Goal: Task Accomplishment & Management: Complete application form

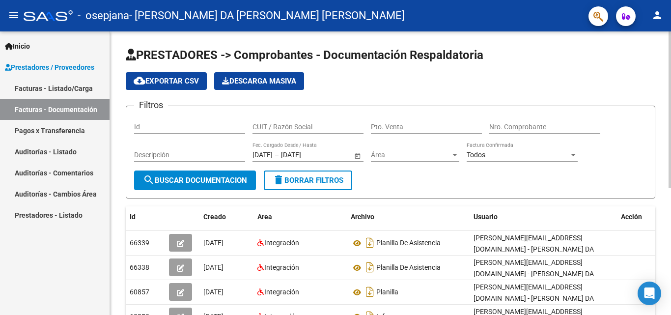
scroll to position [229, 0]
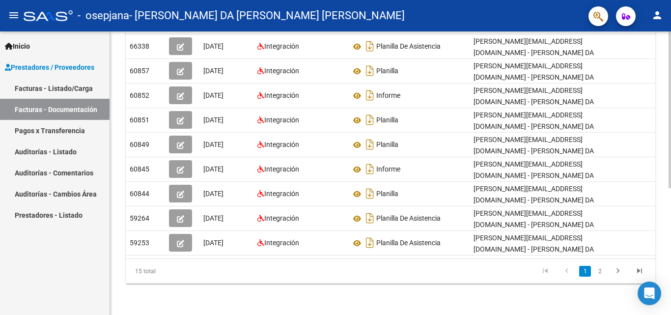
click at [671, 298] on html "menu - osepjana - [PERSON_NAME] DA [PERSON_NAME] [PERSON_NAME] person Inicio In…" at bounding box center [335, 157] width 671 height 315
click at [637, 273] on icon "go to last page" at bounding box center [640, 272] width 13 height 12
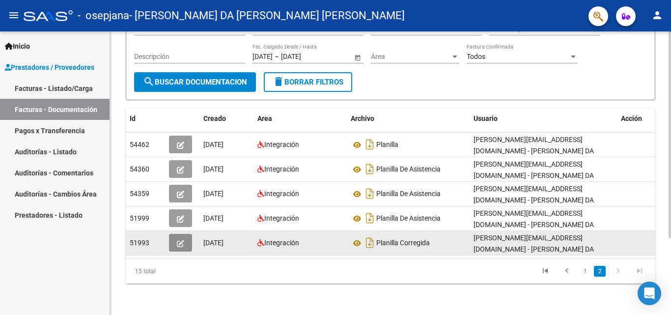
click at [182, 240] on icon "button" at bounding box center [180, 243] width 7 height 7
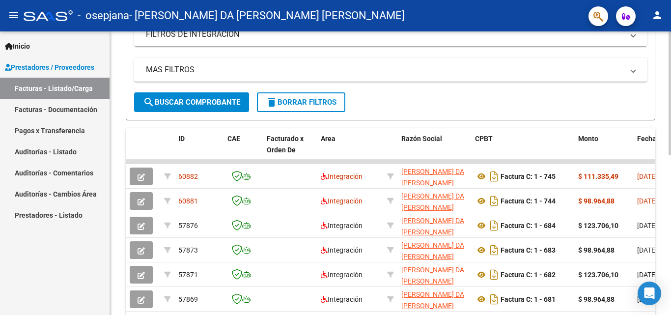
scroll to position [217, 0]
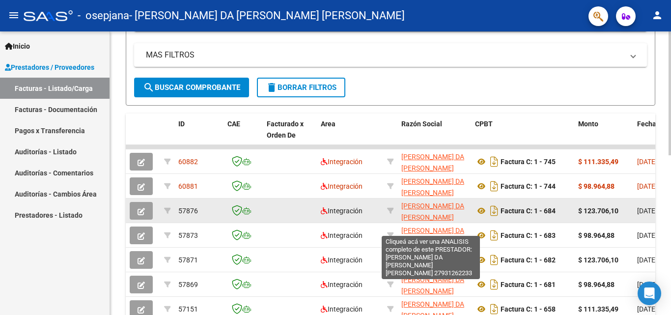
click at [426, 214] on span "[PERSON_NAME] DA [PERSON_NAME] [PERSON_NAME]" at bounding box center [433, 217] width 63 height 30
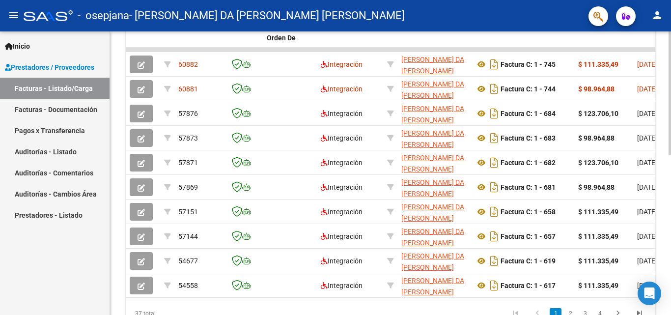
scroll to position [316, 0]
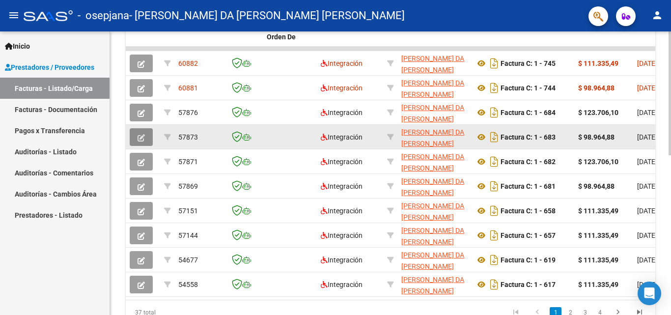
click at [140, 134] on icon "button" at bounding box center [141, 137] width 7 height 7
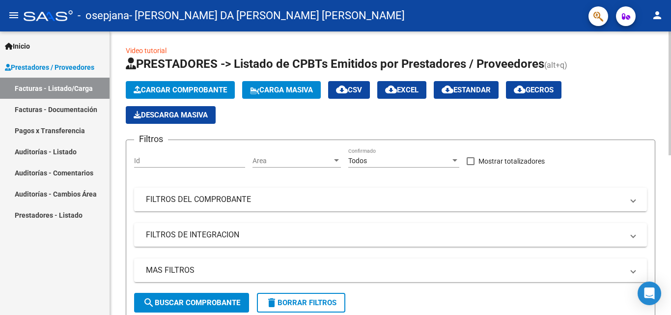
scroll to position [0, 0]
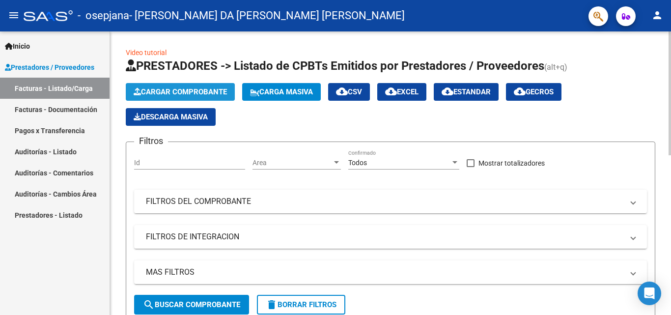
click at [214, 87] on button "Cargar Comprobante" at bounding box center [180, 92] width 109 height 18
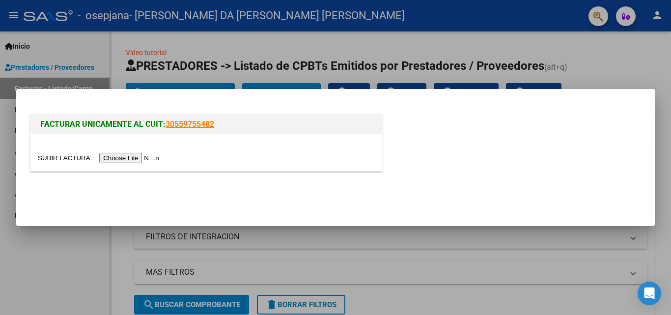
click at [155, 158] on input "file" at bounding box center [100, 158] width 124 height 10
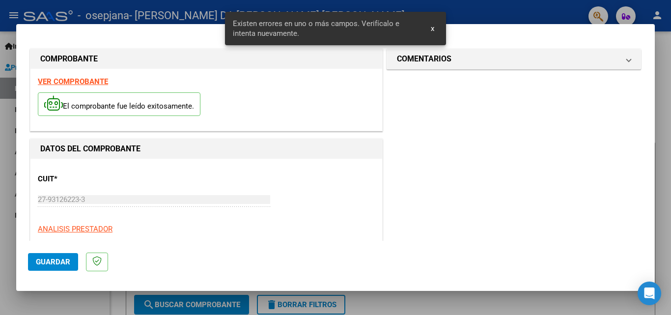
scroll to position [222, 0]
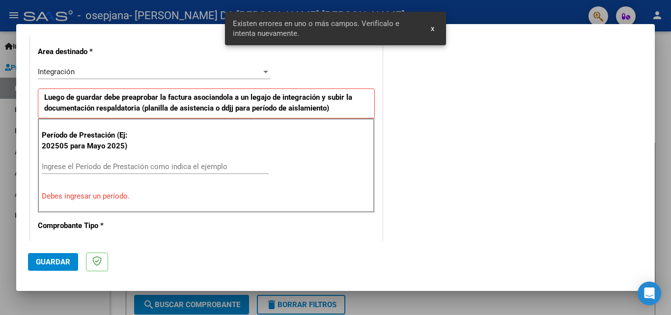
click at [134, 165] on input "Ingrese el Período de Prestación como indica el ejemplo" at bounding box center [155, 166] width 227 height 9
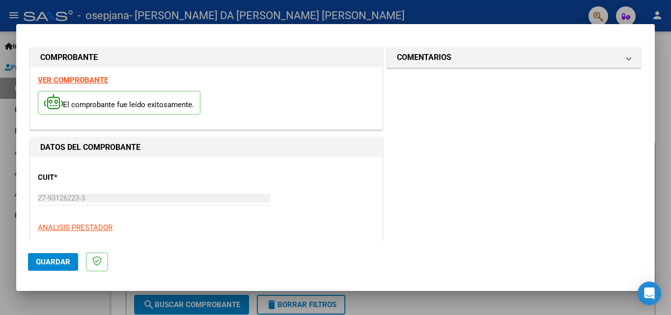
scroll to position [0, 0]
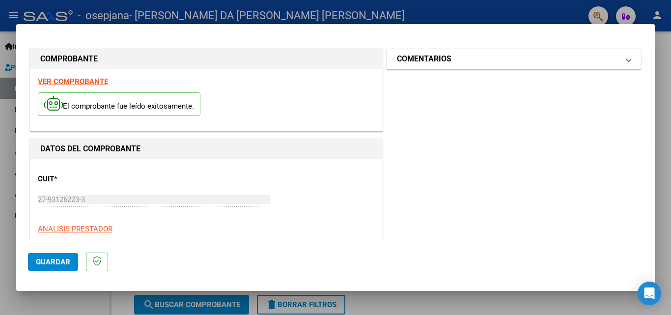
type input "202508"
click at [486, 63] on mat-panel-title "COMENTARIOS" at bounding box center [508, 59] width 222 height 12
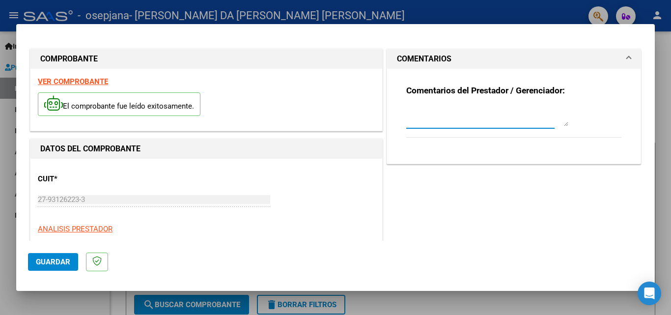
click at [482, 120] on textarea at bounding box center [488, 117] width 162 height 20
click at [54, 261] on span "Guardar" at bounding box center [53, 262] width 34 height 9
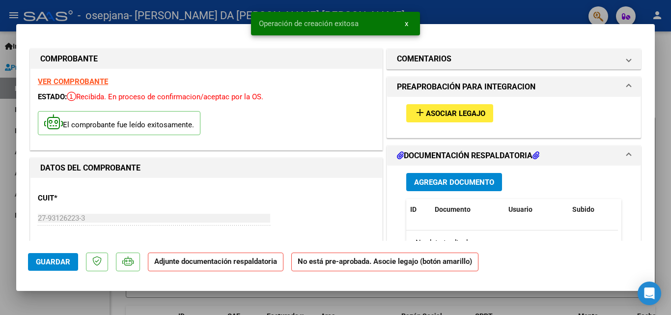
click at [463, 110] on span "Asociar Legajo" at bounding box center [455, 113] width 59 height 9
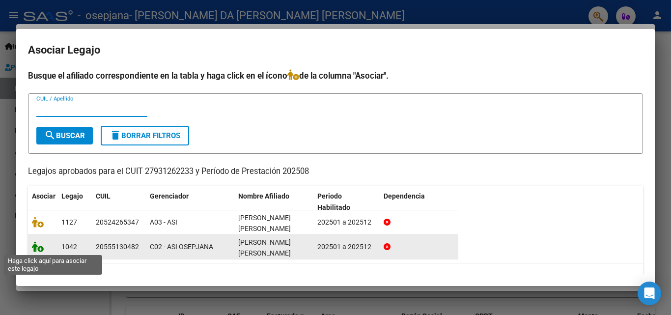
click at [36, 247] on icon at bounding box center [38, 246] width 12 height 11
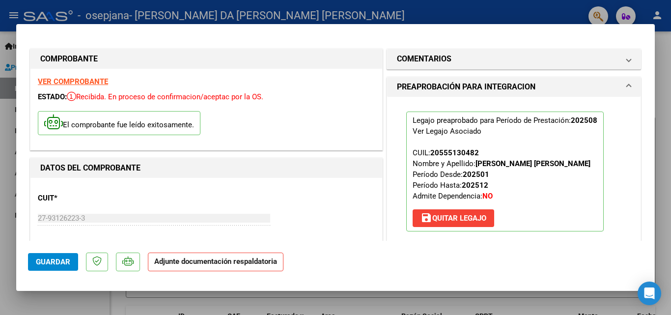
scroll to position [147, 0]
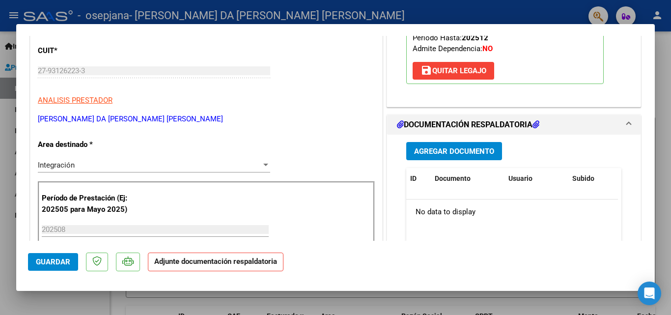
click at [224, 263] on strong "Adjunte documentación respaldatoria" at bounding box center [215, 261] width 123 height 9
click at [420, 148] on span "Agregar Documento" at bounding box center [454, 151] width 80 height 9
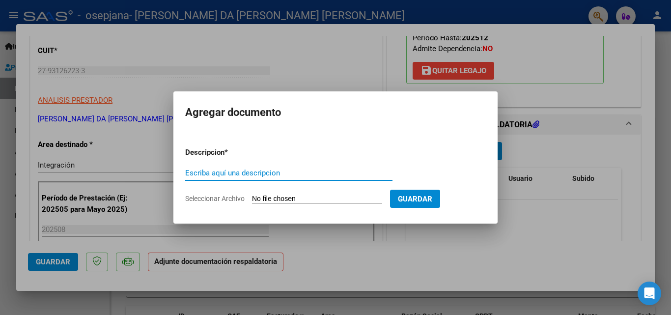
click at [257, 172] on input "Escriba aquí una descripcion" at bounding box center [288, 173] width 207 height 9
type input "PLANILLA"
click at [382, 195] on input "Seleccionar Archivo" at bounding box center [317, 199] width 130 height 9
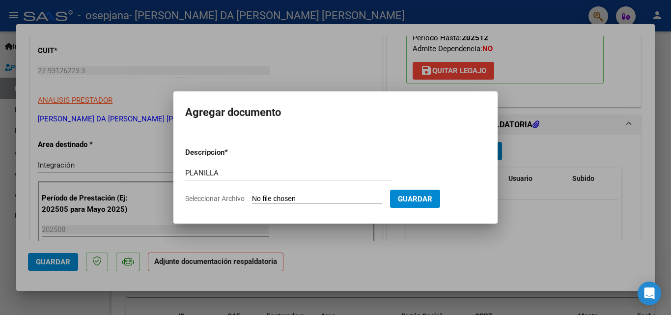
type input "C:\fakepath\Agosto [PERSON_NAME].pdf"
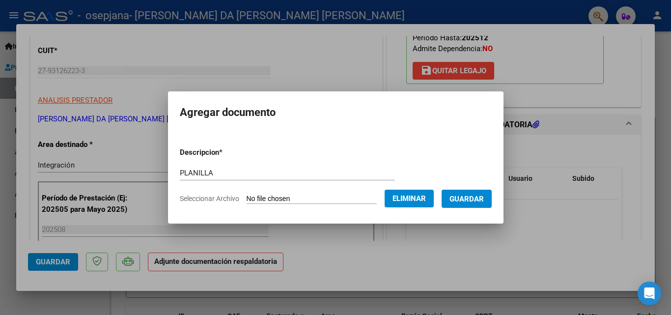
click at [484, 201] on span "Guardar" at bounding box center [467, 199] width 34 height 9
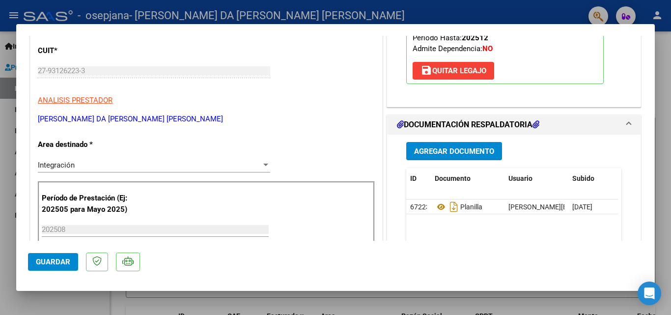
click at [1, 162] on div at bounding box center [335, 157] width 671 height 315
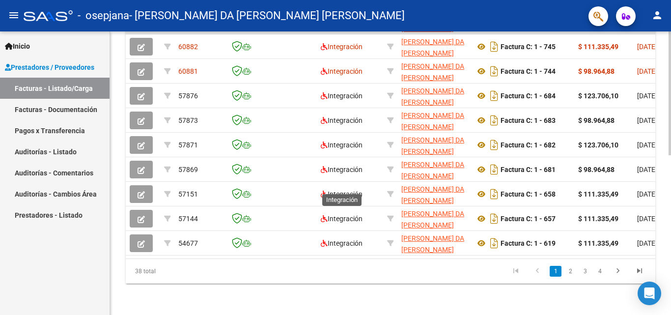
scroll to position [217, 0]
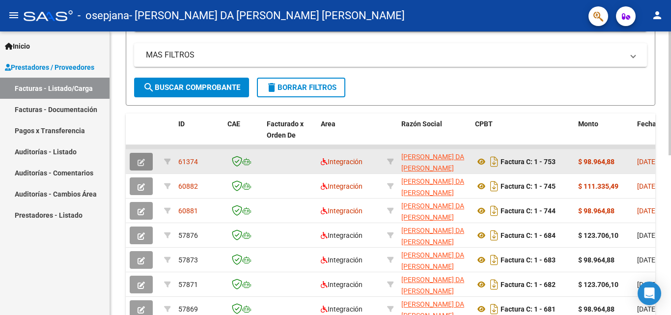
click at [146, 165] on button "button" at bounding box center [141, 162] width 23 height 18
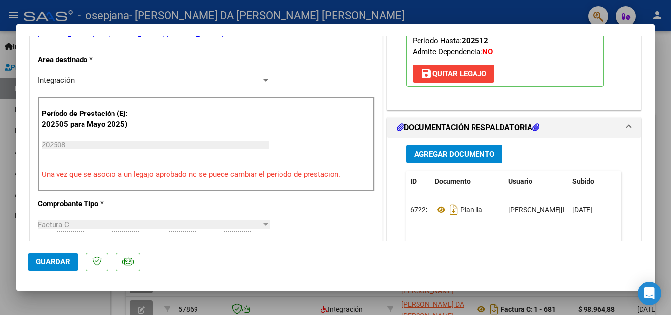
scroll to position [0, 0]
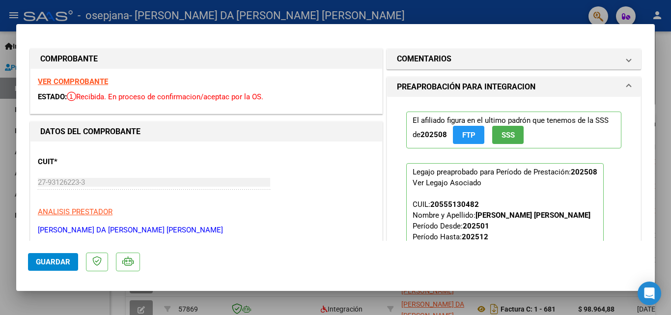
click at [99, 82] on strong "VER COMPROBANTE" at bounding box center [73, 81] width 70 height 9
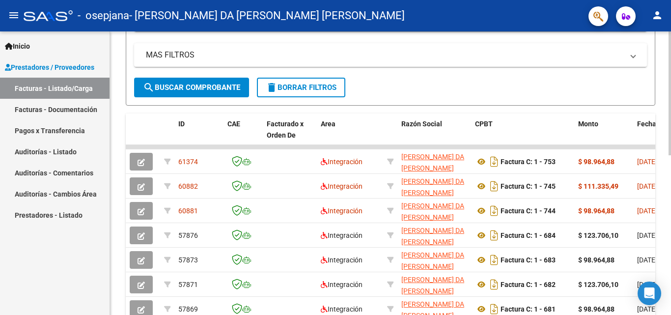
scroll to position [217, 0]
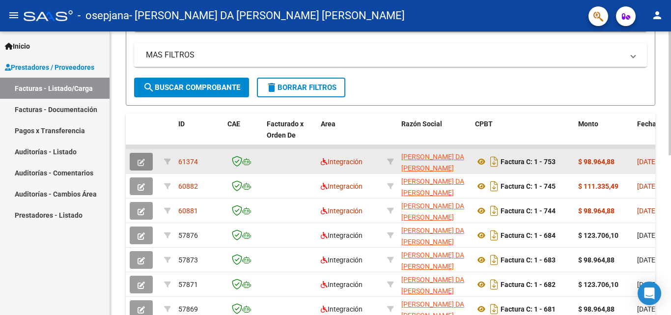
drag, startPoint x: 143, startPoint y: 155, endPoint x: 138, endPoint y: 158, distance: 6.0
click at [138, 159] on icon "button" at bounding box center [141, 162] width 7 height 7
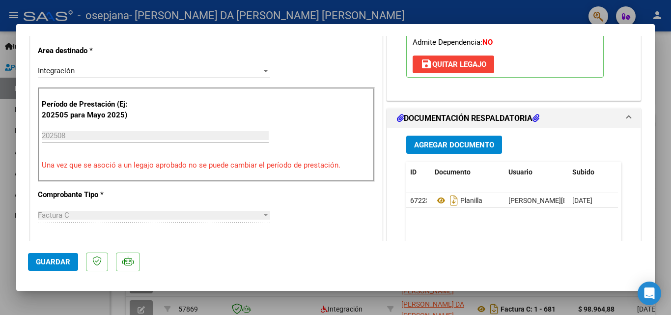
scroll to position [196, 0]
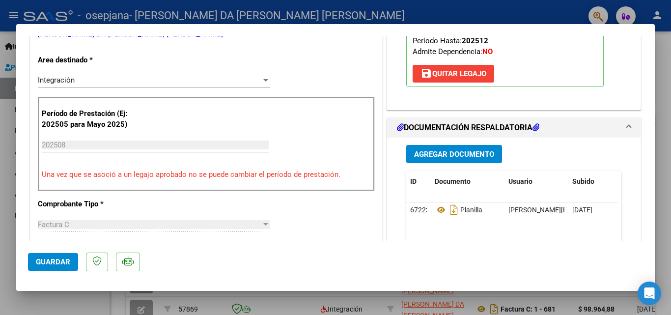
click at [67, 147] on input "202508" at bounding box center [155, 145] width 227 height 9
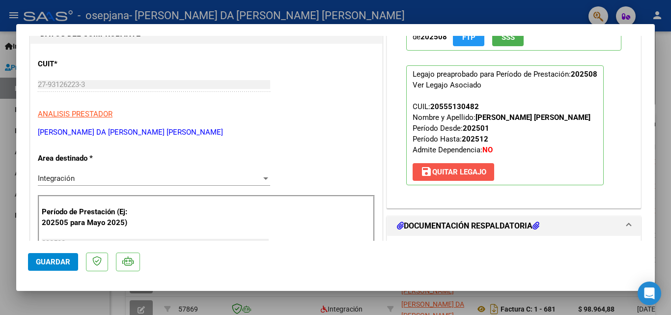
click at [423, 175] on mat-icon "save" at bounding box center [427, 172] width 12 height 12
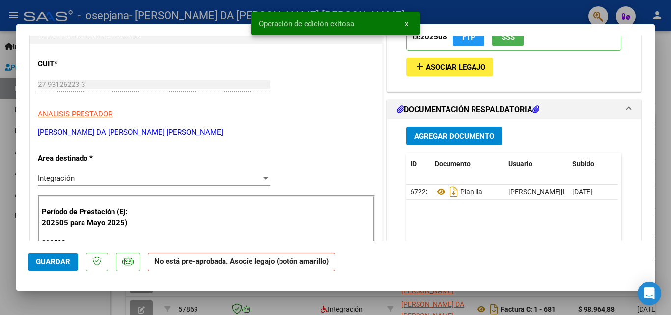
scroll to position [0, 0]
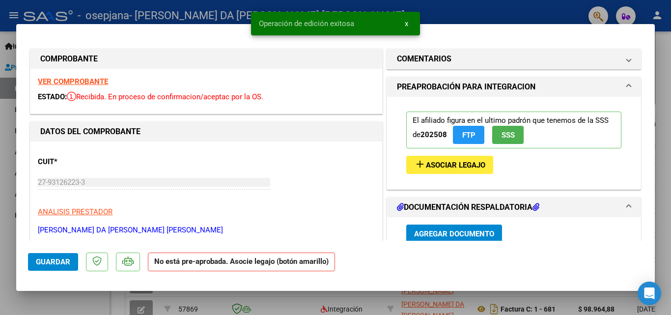
click at [0, 117] on div at bounding box center [335, 157] width 671 height 315
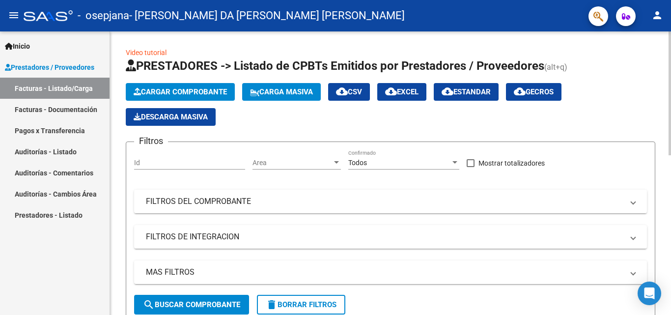
click at [169, 91] on span "Cargar Comprobante" at bounding box center [180, 92] width 93 height 9
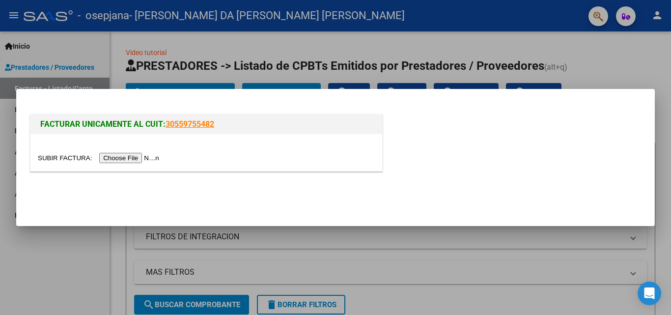
click at [117, 156] on input "file" at bounding box center [100, 158] width 124 height 10
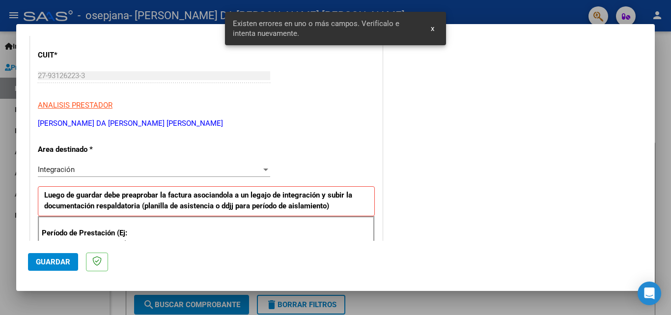
scroll to position [164, 0]
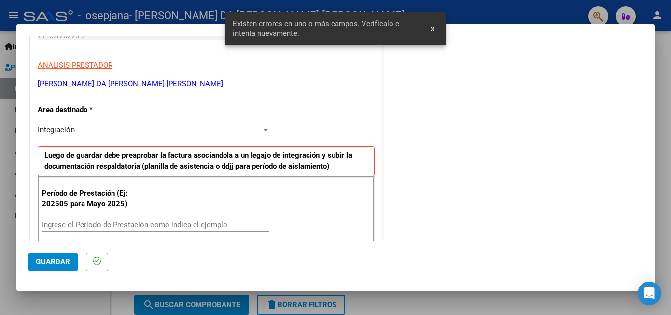
click at [128, 227] on input "Ingrese el Período de Prestación como indica el ejemplo" at bounding box center [155, 224] width 227 height 9
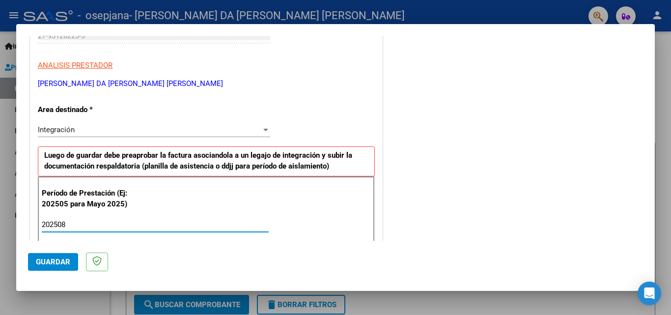
type input "202508"
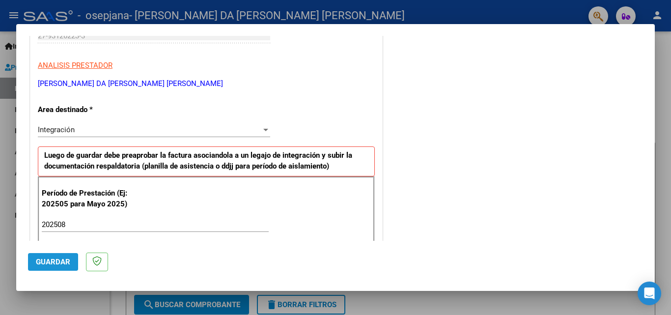
click at [53, 256] on button "Guardar" at bounding box center [53, 262] width 50 height 18
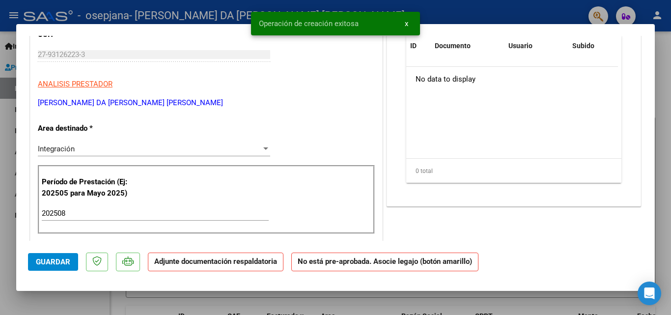
scroll to position [0, 0]
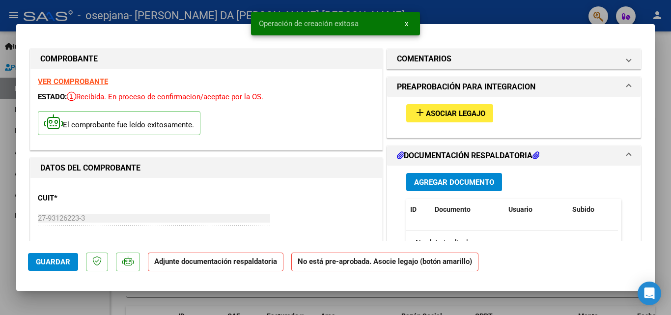
click at [466, 116] on span "Asociar Legajo" at bounding box center [455, 113] width 59 height 9
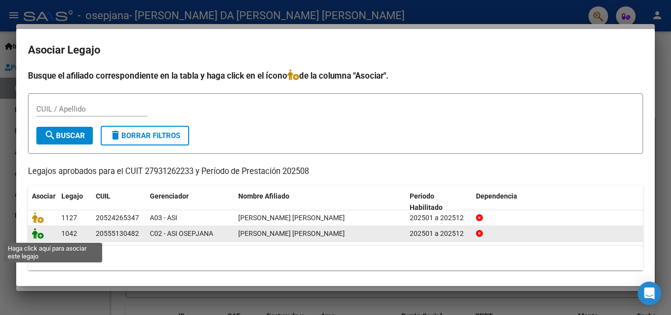
click at [34, 235] on icon at bounding box center [38, 233] width 12 height 11
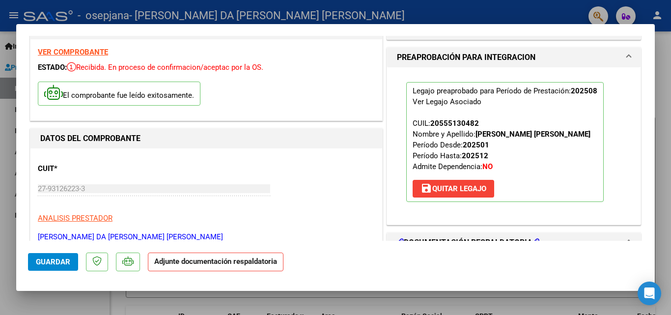
scroll to position [197, 0]
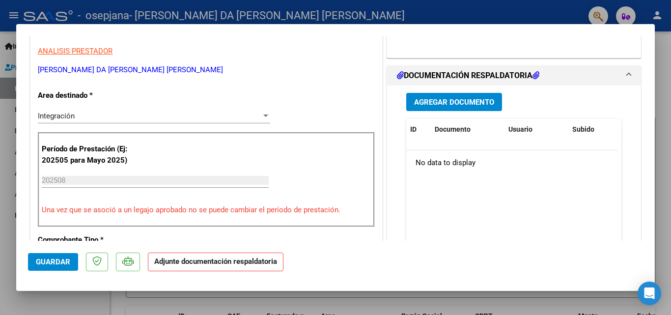
click at [451, 101] on span "Agregar Documento" at bounding box center [454, 102] width 80 height 9
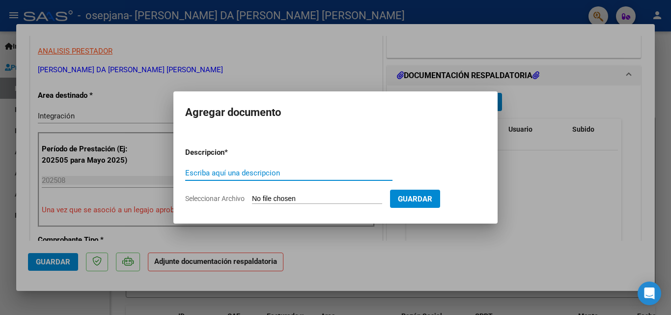
click at [235, 170] on input "Escriba aquí una descripcion" at bounding box center [288, 173] width 207 height 9
type input "planilla"
click at [265, 197] on input "Seleccionar Archivo" at bounding box center [317, 199] width 130 height 9
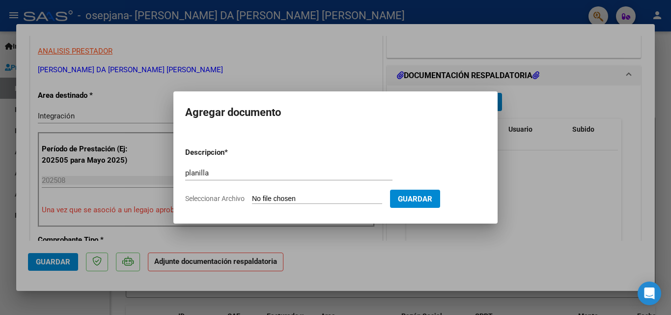
type input "C:\fakepath\Agosto [PERSON_NAME].pdf"
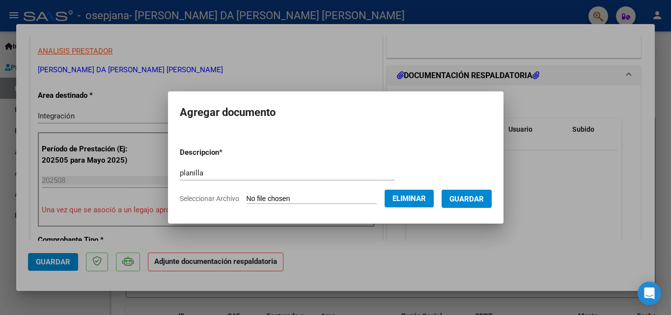
click at [465, 202] on span "Guardar" at bounding box center [467, 199] width 34 height 9
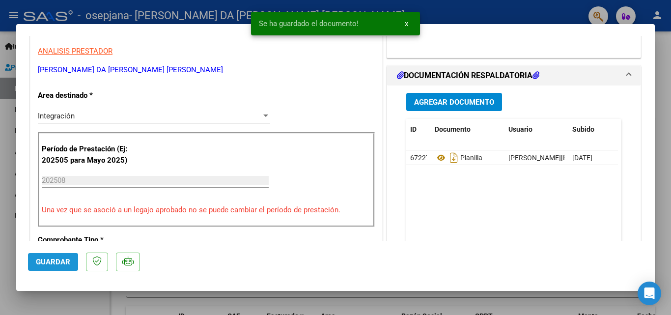
click at [65, 261] on span "Guardar" at bounding box center [53, 262] width 34 height 9
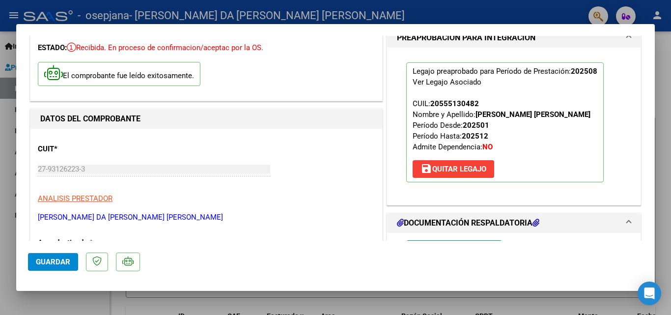
scroll to position [0, 0]
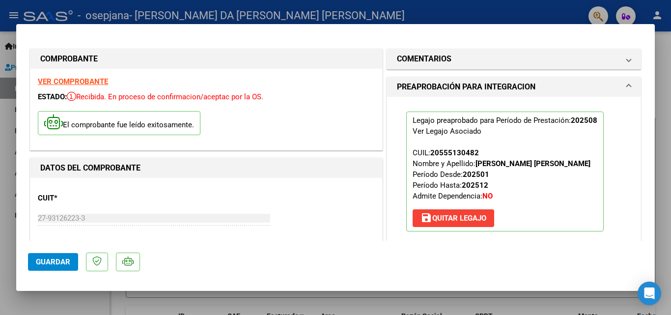
click at [0, 118] on div at bounding box center [335, 157] width 671 height 315
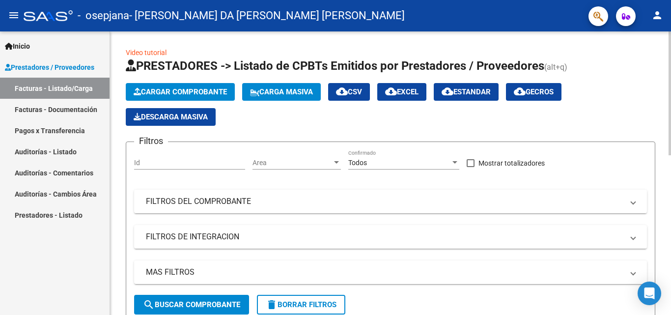
click at [183, 88] on span "Cargar Comprobante" at bounding box center [180, 92] width 93 height 9
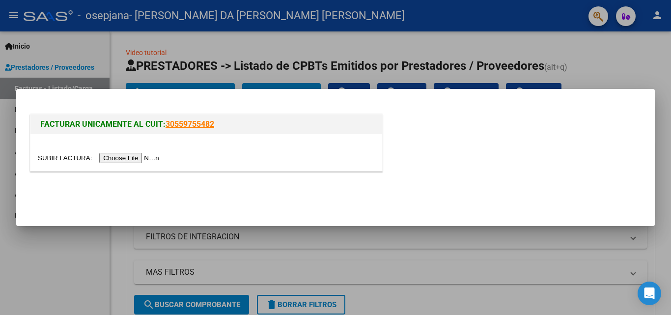
click at [146, 157] on input "file" at bounding box center [100, 158] width 124 height 10
click at [143, 160] on input "file" at bounding box center [100, 158] width 124 height 10
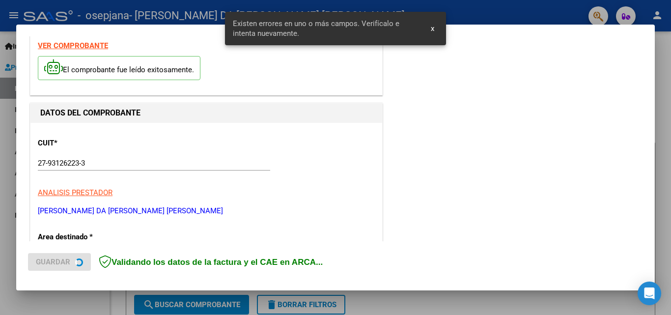
scroll to position [240, 0]
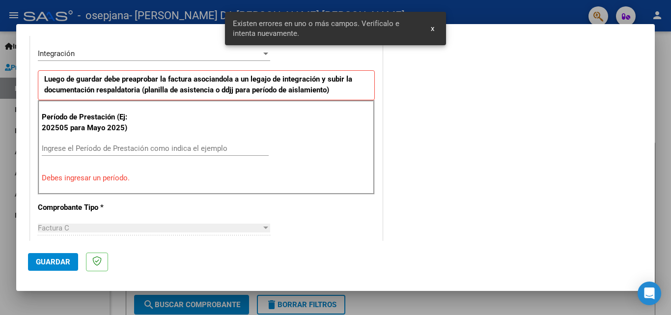
click at [146, 149] on input "Ingrese el Período de Prestación como indica el ejemplo" at bounding box center [155, 148] width 227 height 9
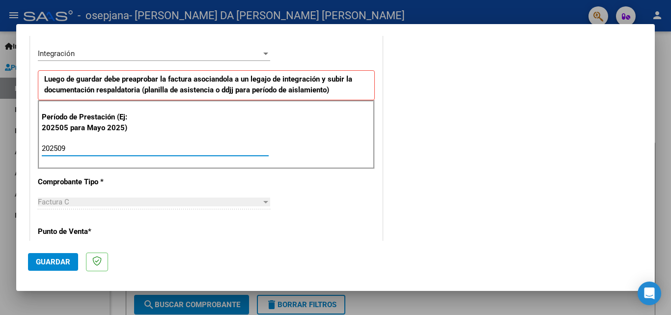
type input "202509"
click at [70, 263] on button "Guardar" at bounding box center [53, 262] width 50 height 18
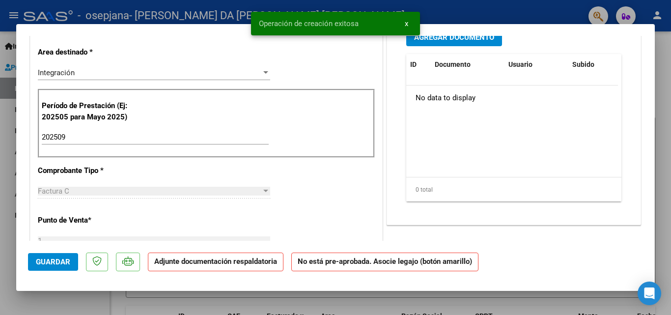
scroll to position [0, 0]
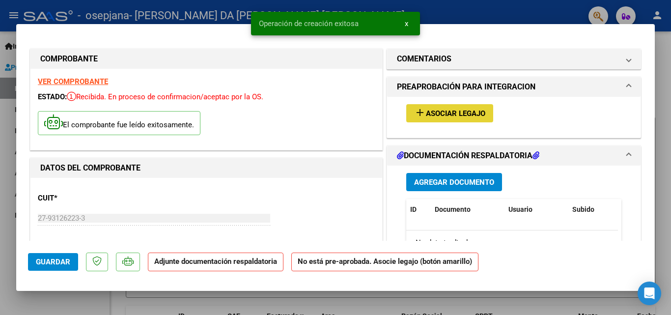
click at [418, 114] on mat-icon "add" at bounding box center [420, 113] width 12 height 12
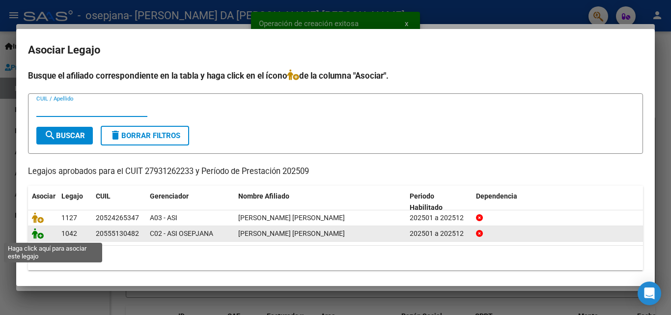
click at [36, 234] on icon at bounding box center [38, 233] width 12 height 11
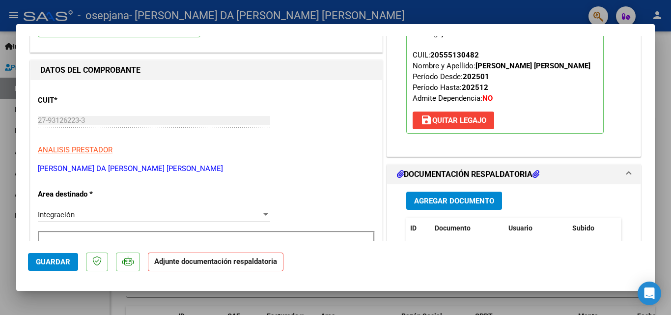
scroll to position [98, 0]
click at [456, 193] on button "Agregar Documento" at bounding box center [455, 200] width 96 height 18
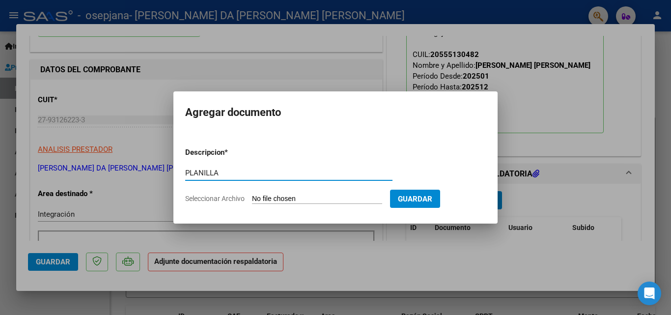
type input "PLANILLA"
click at [314, 191] on form "Descripcion * PLANILLA Escriba aquí una descripcion Seleccionar Archivo Guardar" at bounding box center [335, 176] width 301 height 72
click at [313, 199] on input "Seleccionar Archivo" at bounding box center [317, 199] width 130 height 9
type input "C:\fakepath\[PERSON_NAME] septiembre 2025.pdf"
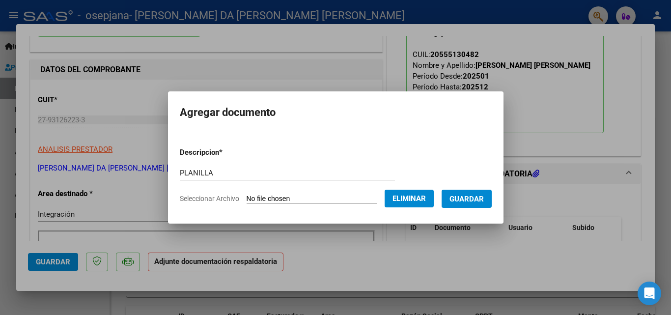
click at [483, 204] on button "Guardar" at bounding box center [467, 199] width 50 height 18
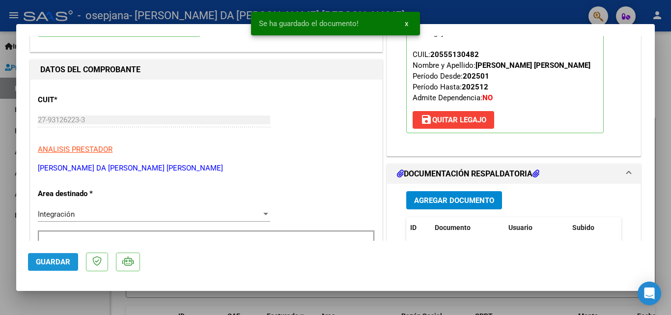
click at [69, 263] on span "Guardar" at bounding box center [53, 262] width 34 height 9
click at [512, 16] on div at bounding box center [335, 157] width 671 height 315
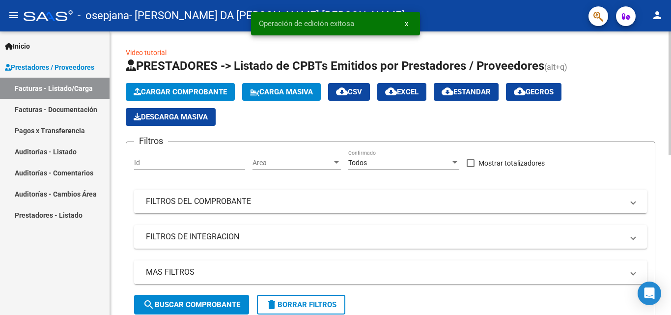
scroll to position [197, 0]
